Goal: Find specific page/section: Find specific page/section

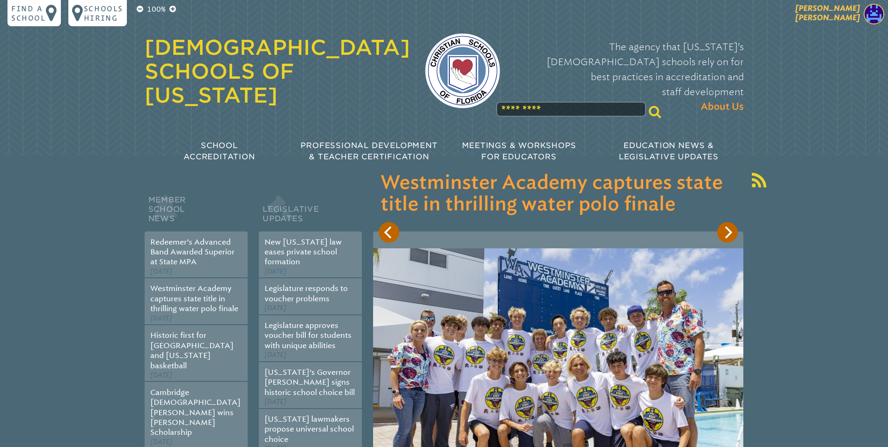
click at [873, 11] on img at bounding box center [874, 14] width 21 height 21
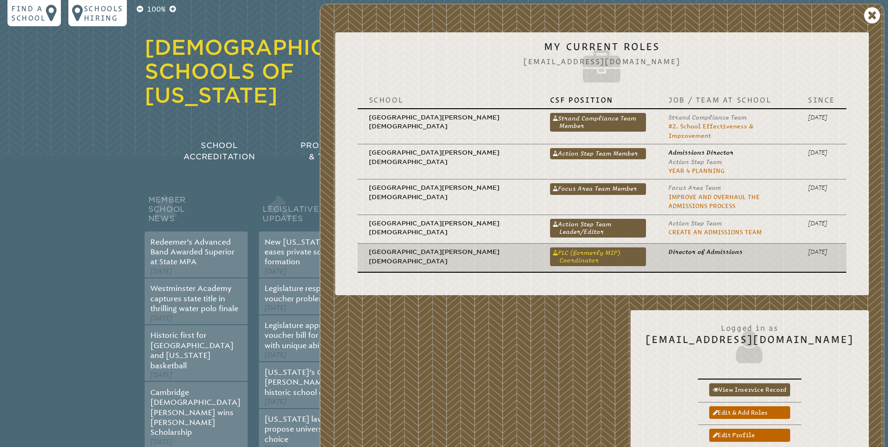
click at [550, 247] on link "PLC (formerly MIP) Coordinator" at bounding box center [598, 256] width 96 height 19
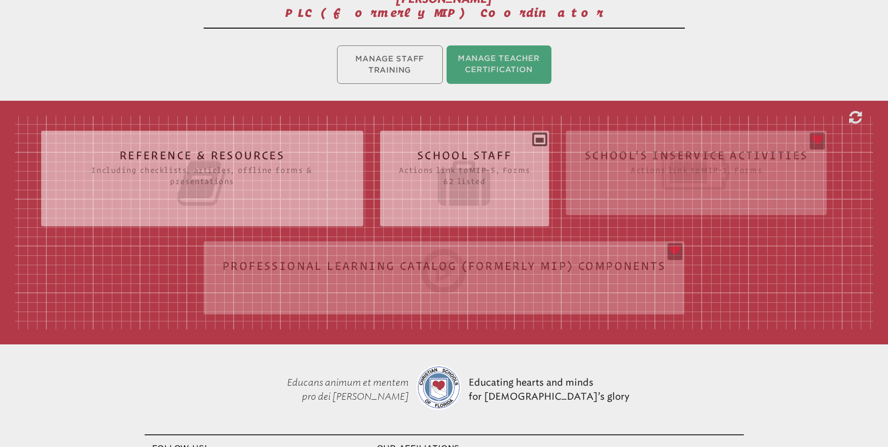
scroll to position [234, 0]
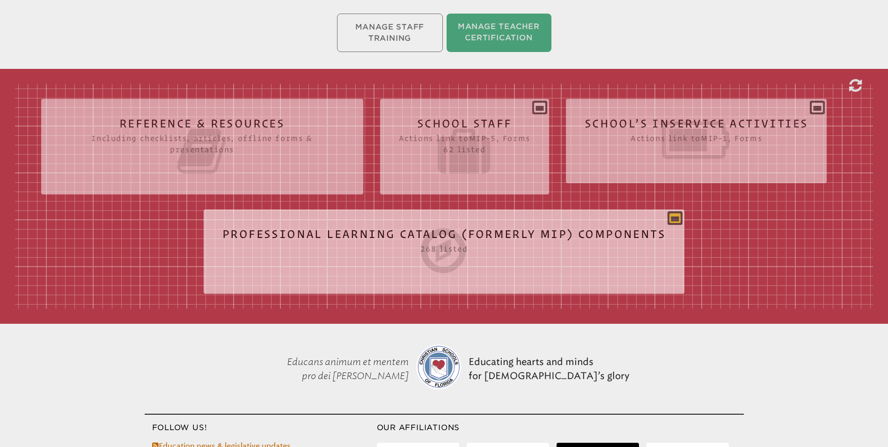
click at [675, 212] on icon at bounding box center [674, 217] width 11 height 11
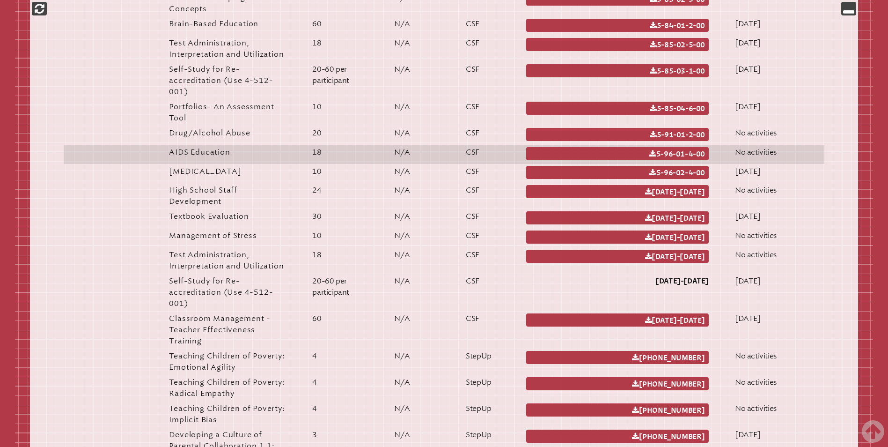
scroll to position [5002, 0]
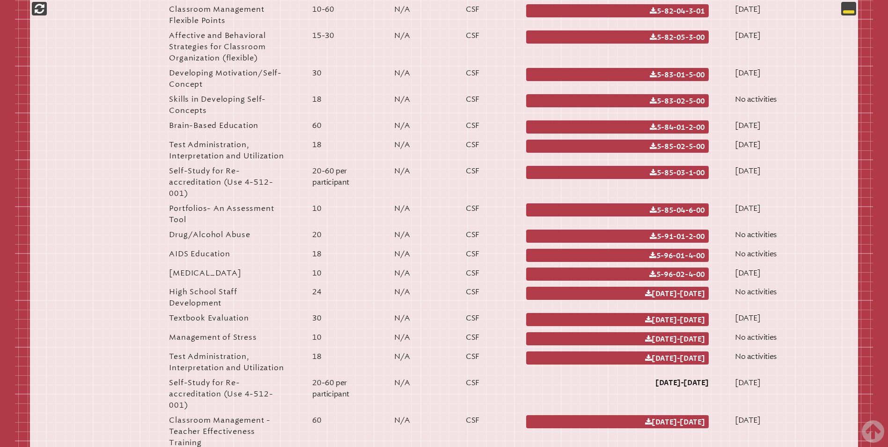
click at [846, 5] on icon at bounding box center [848, 8] width 11 height 11
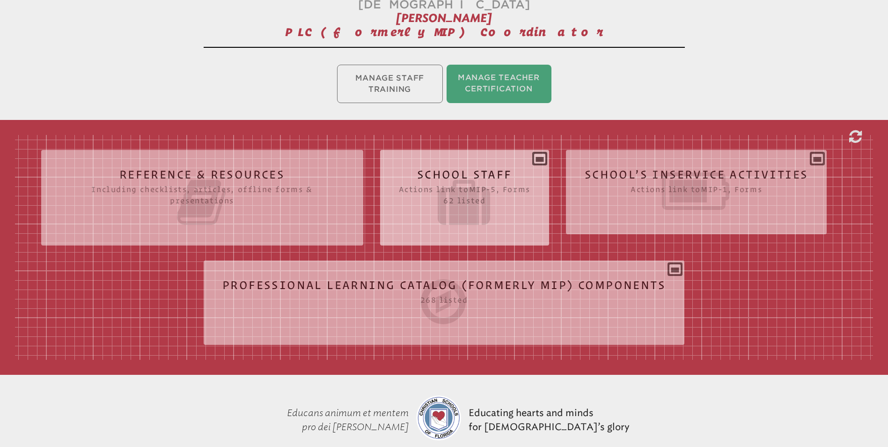
scroll to position [182, 0]
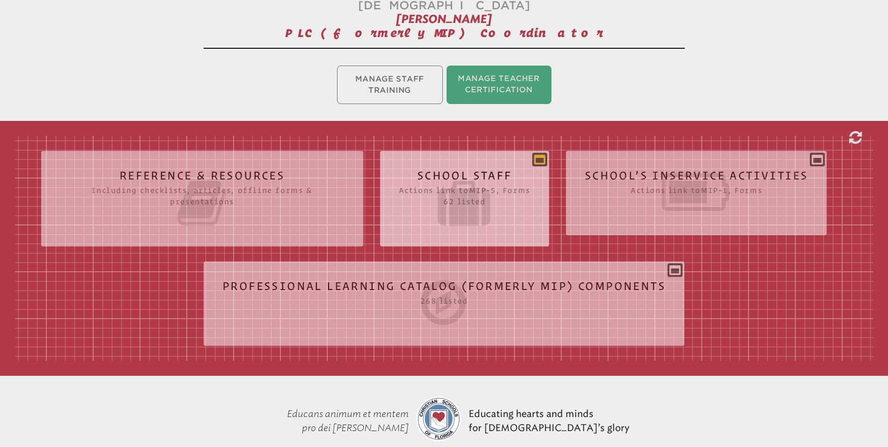
click at [539, 154] on icon at bounding box center [539, 159] width 11 height 11
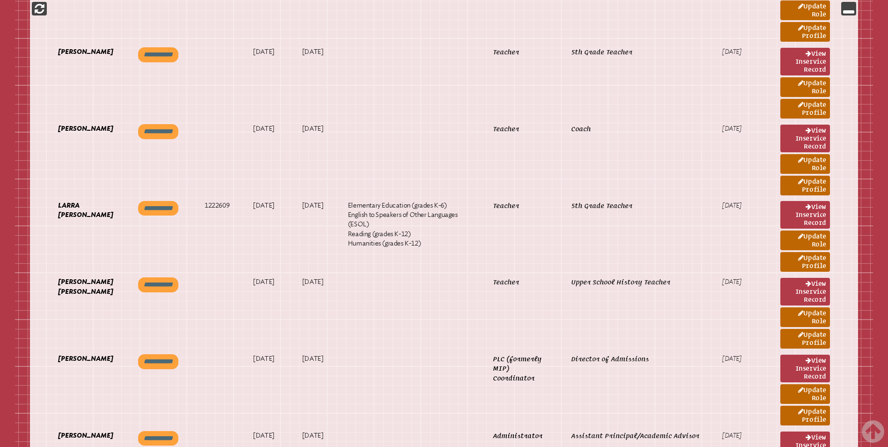
scroll to position [3672, 0]
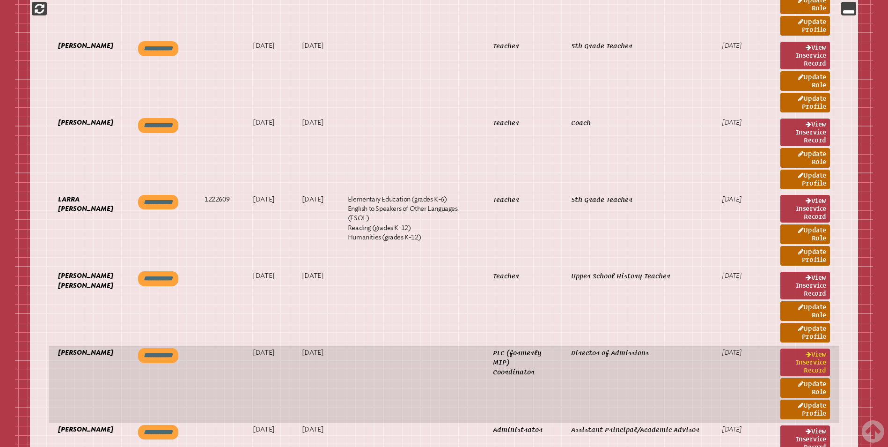
click at [807, 348] on link "View inservice record" at bounding box center [805, 362] width 50 height 28
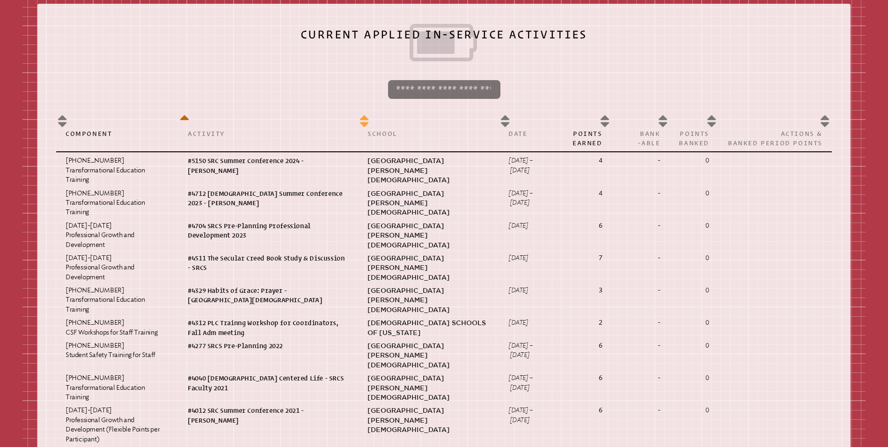
scroll to position [468, 0]
